Goal: Task Accomplishment & Management: Use online tool/utility

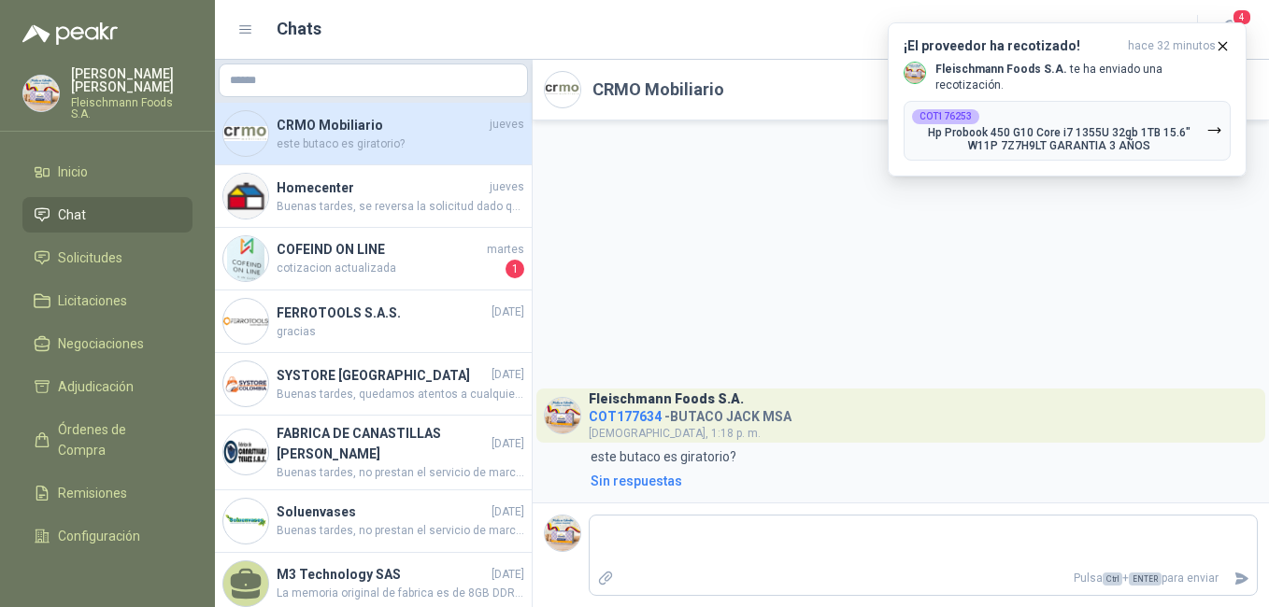
click at [1027, 242] on div "[PERSON_NAME] Foods S.A. COT177634 - BUTACO JACK MSA jueves, 1:18 p. m. 1:18 es…" at bounding box center [901, 312] width 736 height 382
click at [1135, 113] on div "COT176253 Hp Probook 450 G10 Core i7 1355U 32gb 1TB 15.6" W11P 7Z7H9LT GARANTIA…" at bounding box center [1059, 130] width 294 height 43
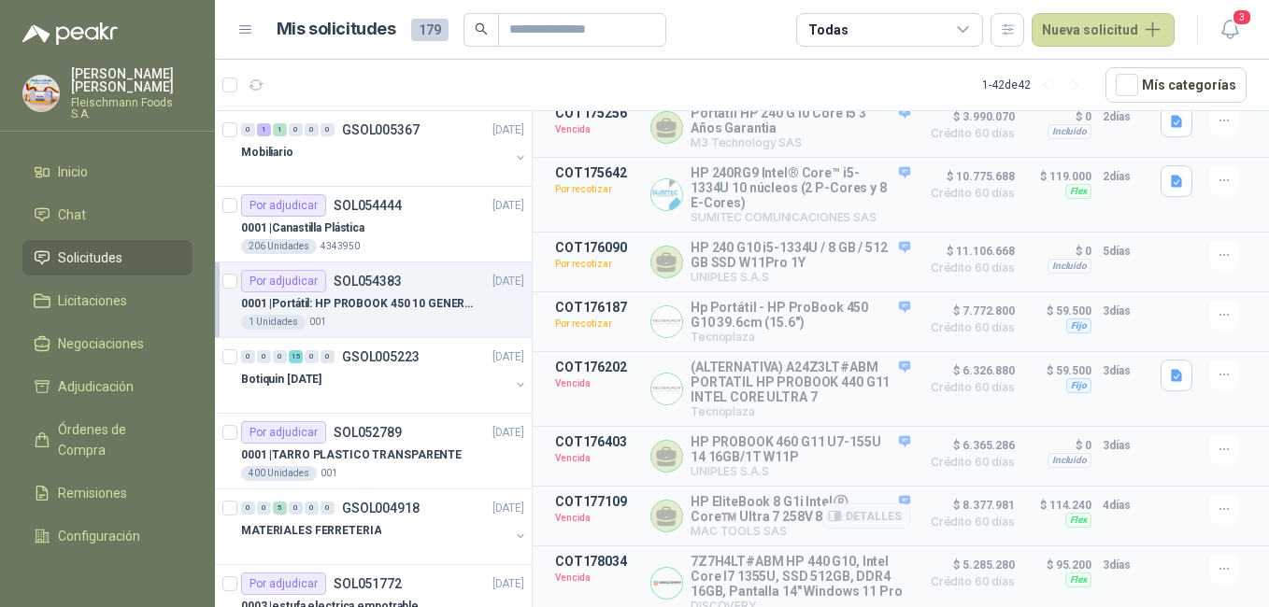
scroll to position [695, 0]
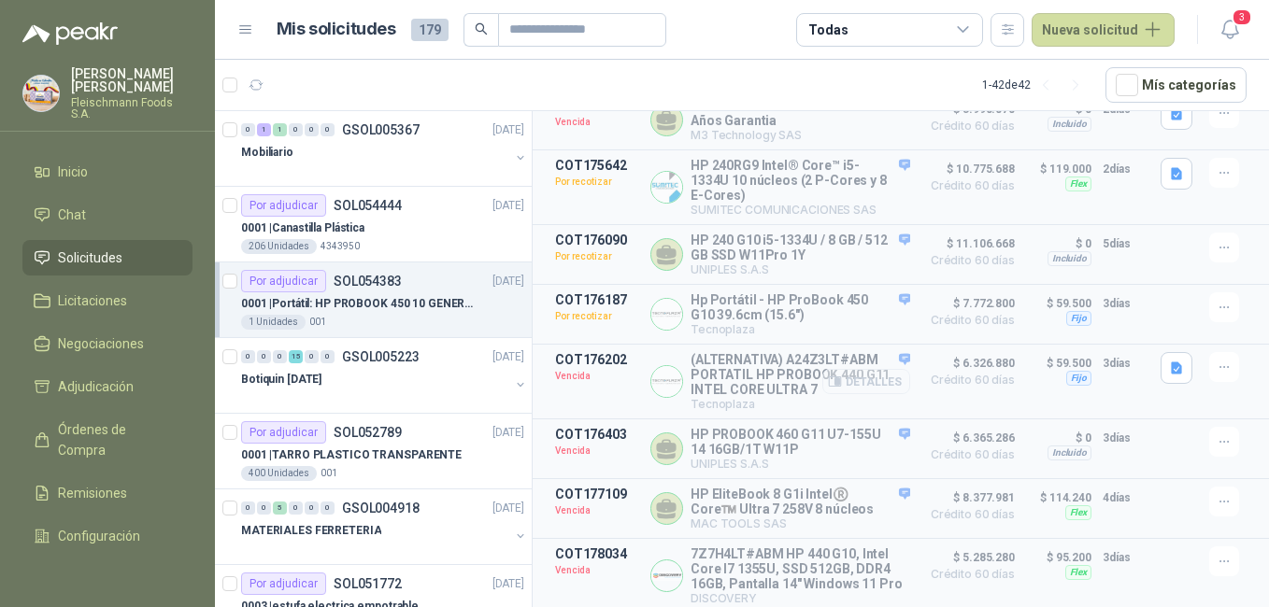
click at [864, 372] on button "Detalles" at bounding box center [866, 381] width 88 height 25
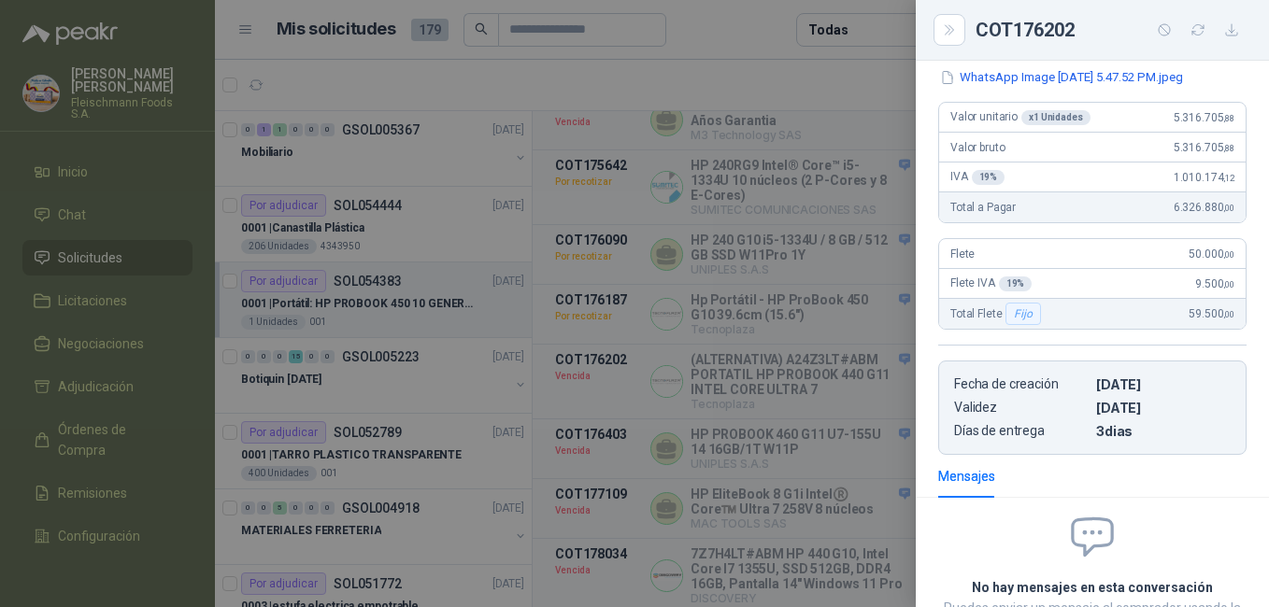
scroll to position [561, 0]
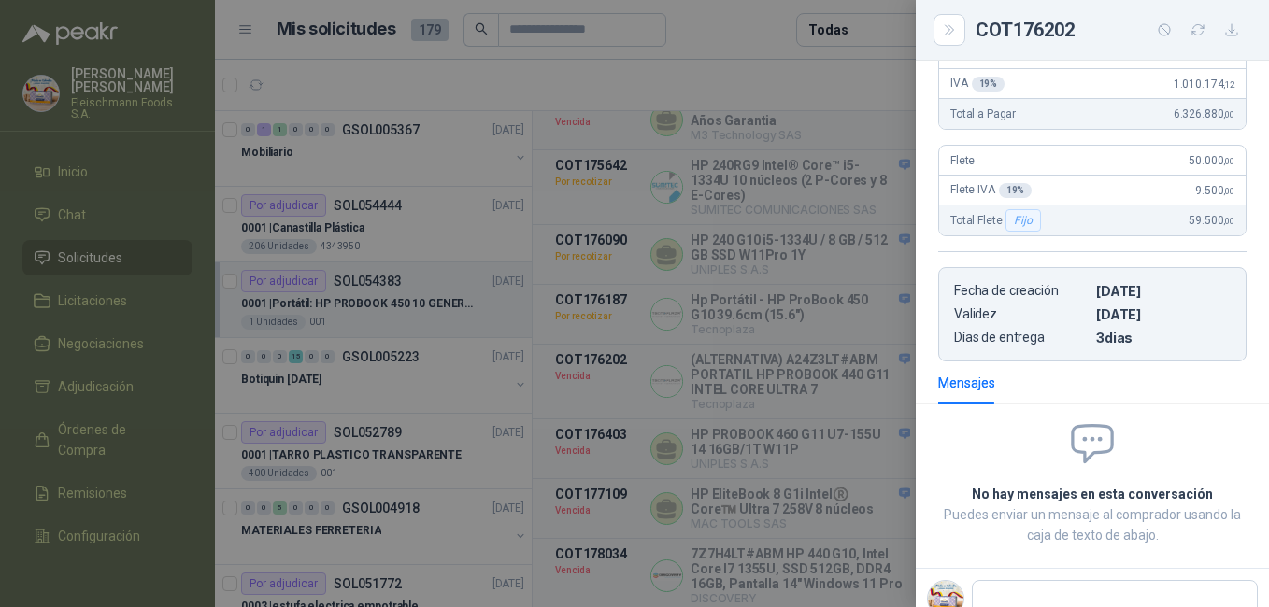
click at [818, 519] on div at bounding box center [634, 303] width 1269 height 607
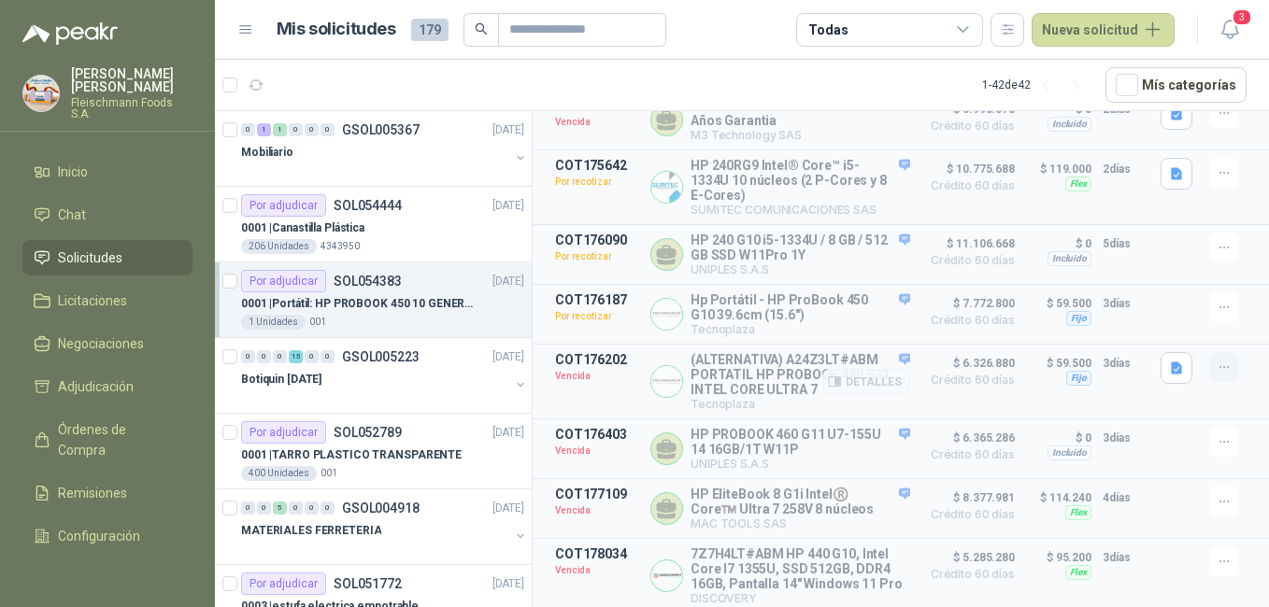
click at [1217, 360] on icon "button" at bounding box center [1225, 368] width 16 height 16
click at [1197, 315] on button "Solicitar Recotización" at bounding box center [1187, 313] width 150 height 30
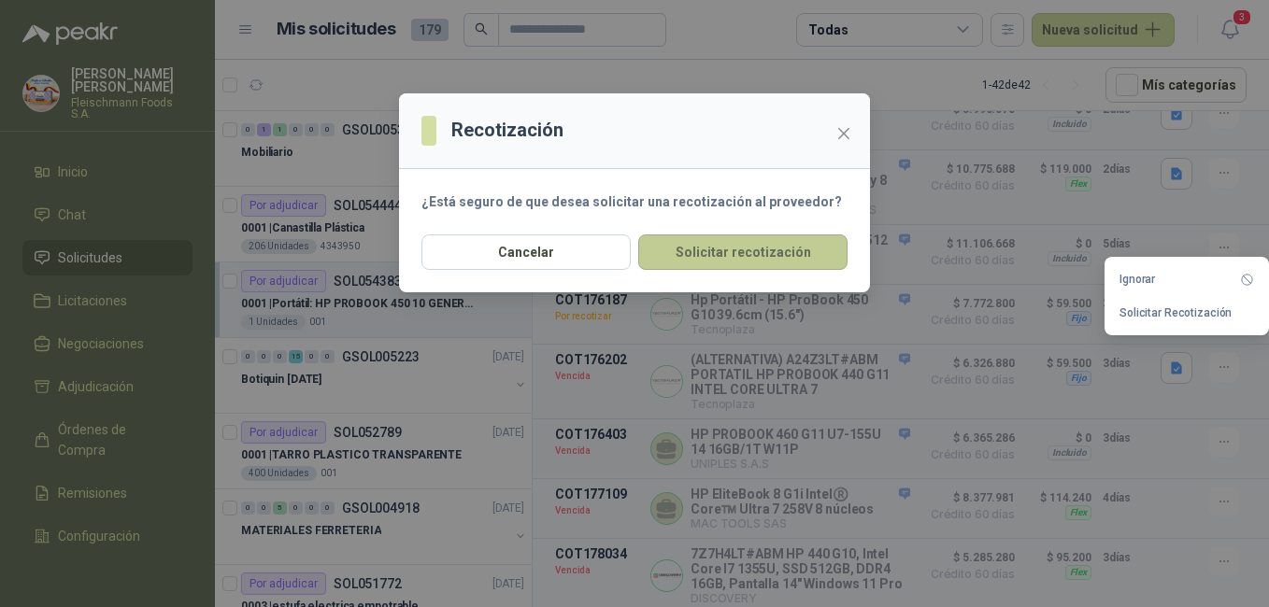
click at [804, 257] on button "Solicitar recotización" at bounding box center [742, 253] width 209 height 36
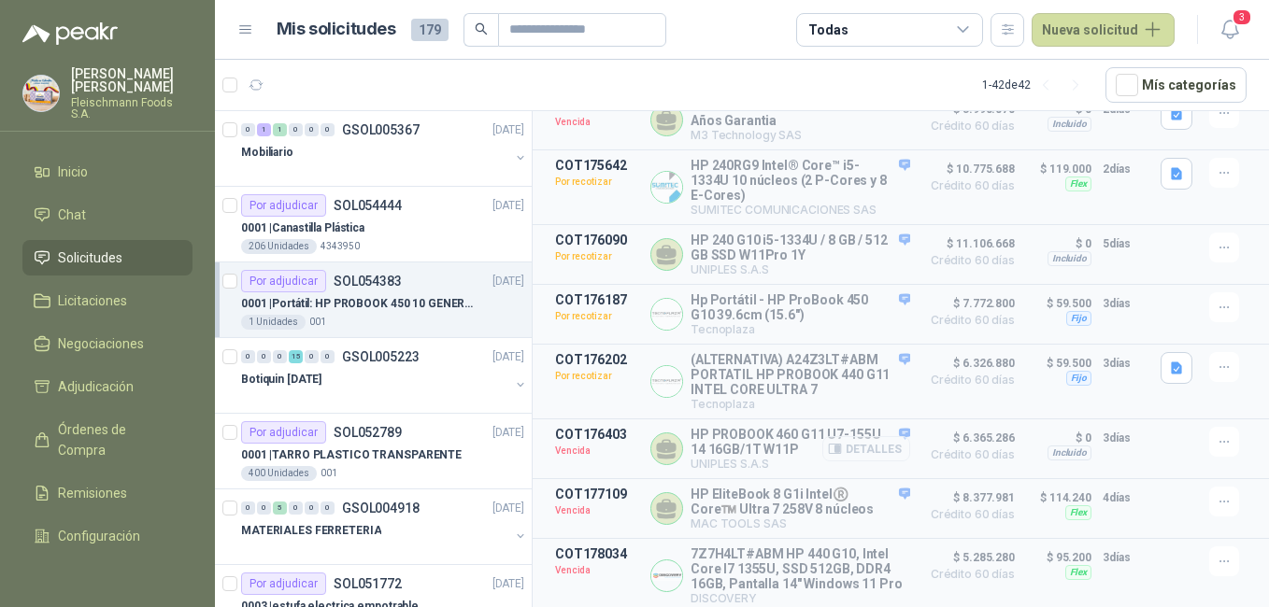
click at [883, 439] on button "Detalles" at bounding box center [866, 448] width 88 height 25
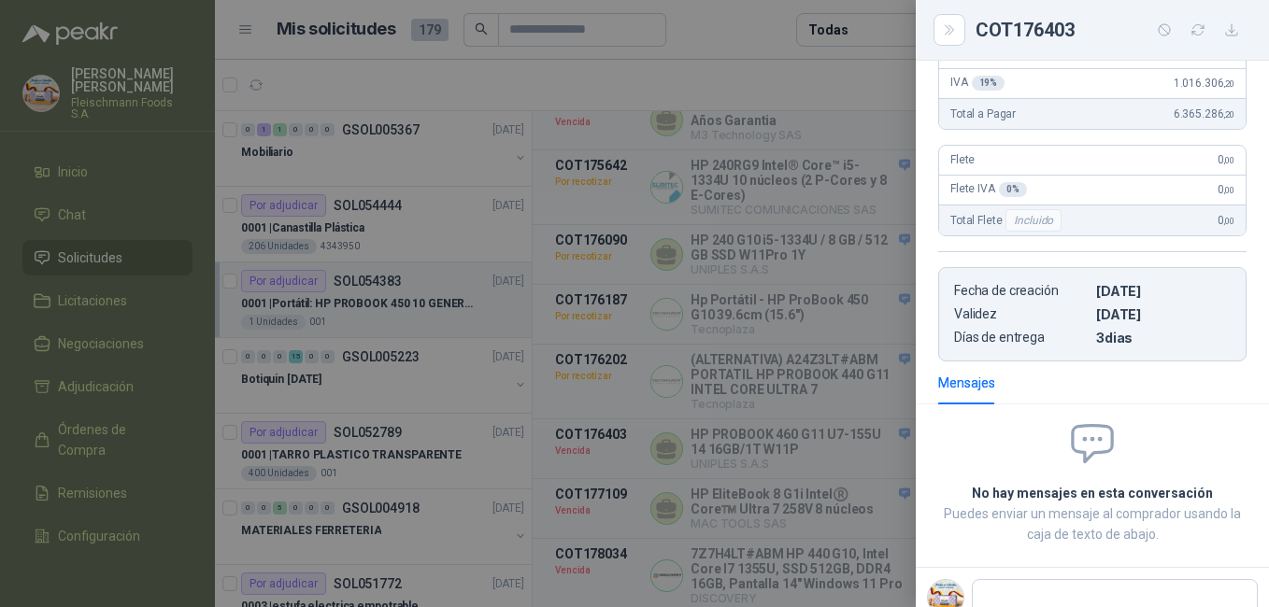
scroll to position [0, 0]
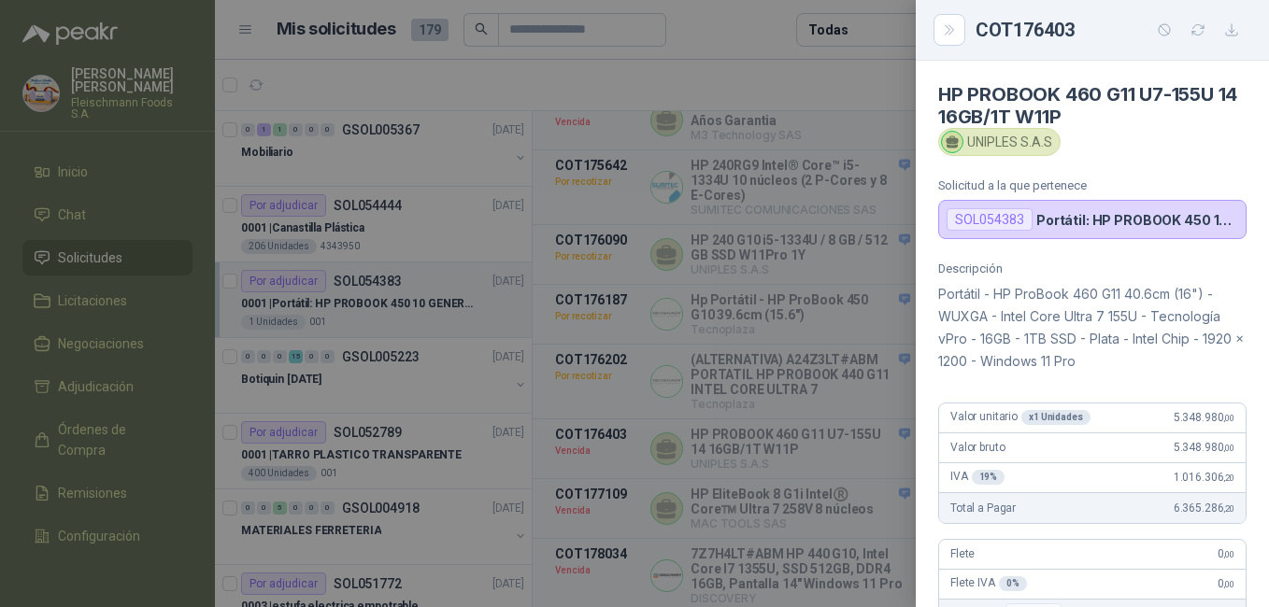
click at [804, 417] on div at bounding box center [634, 303] width 1269 height 607
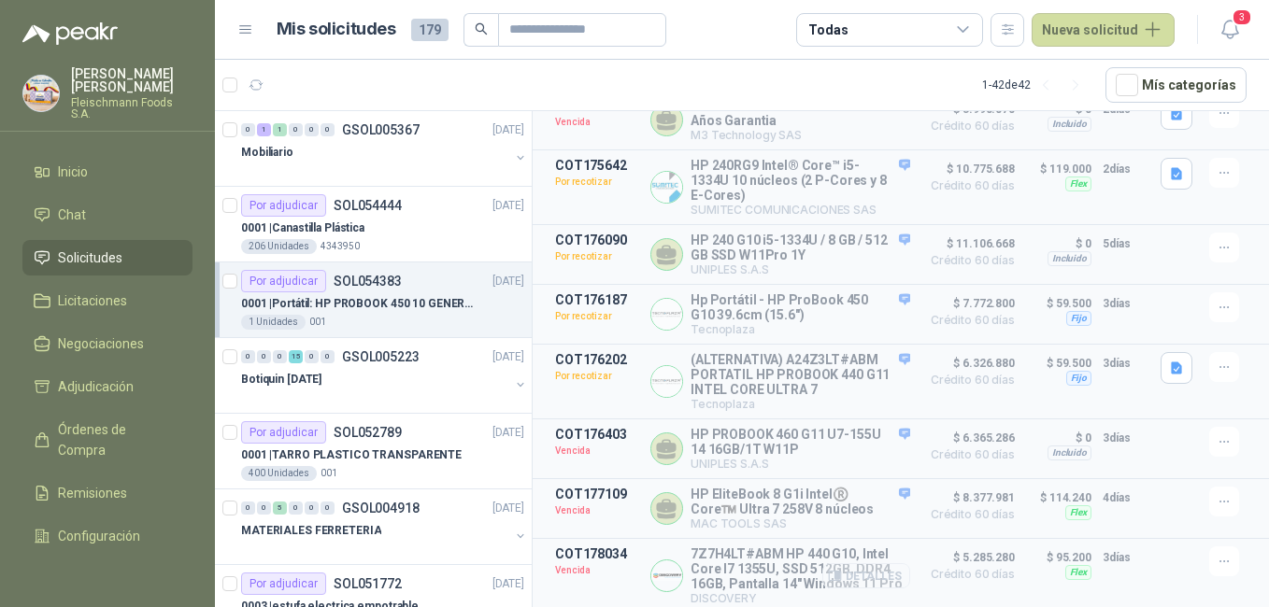
click at [854, 572] on button "Detalles" at bounding box center [866, 575] width 88 height 25
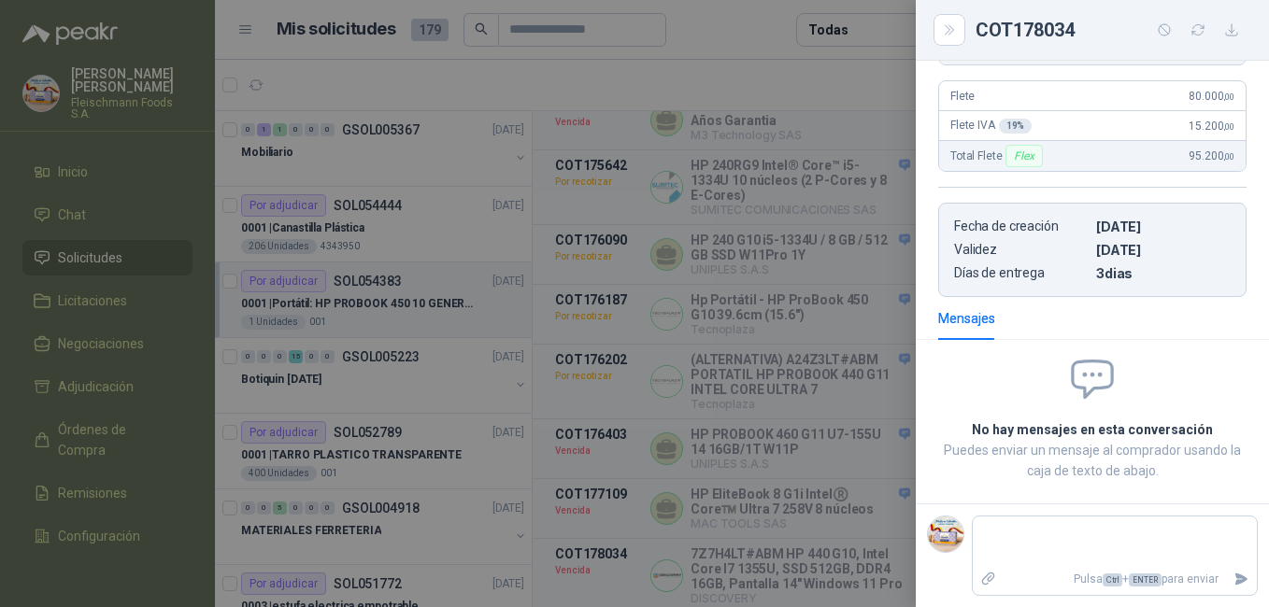
scroll to position [0, 0]
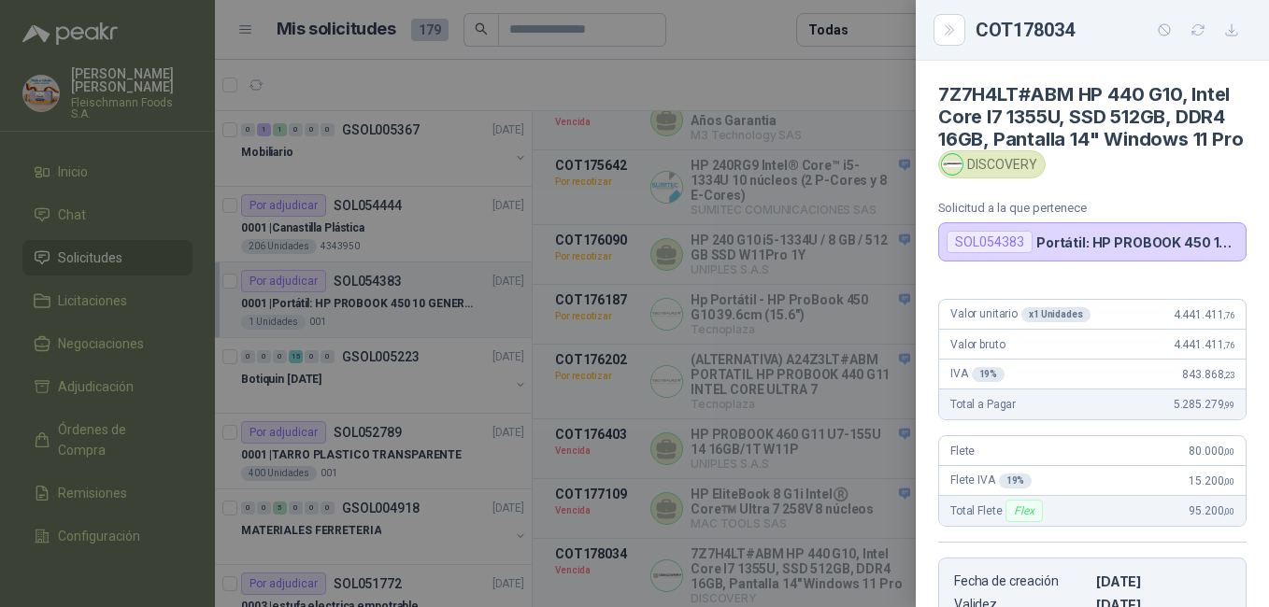
click at [743, 527] on div at bounding box center [634, 303] width 1269 height 607
